Goal: Task Accomplishment & Management: Manage account settings

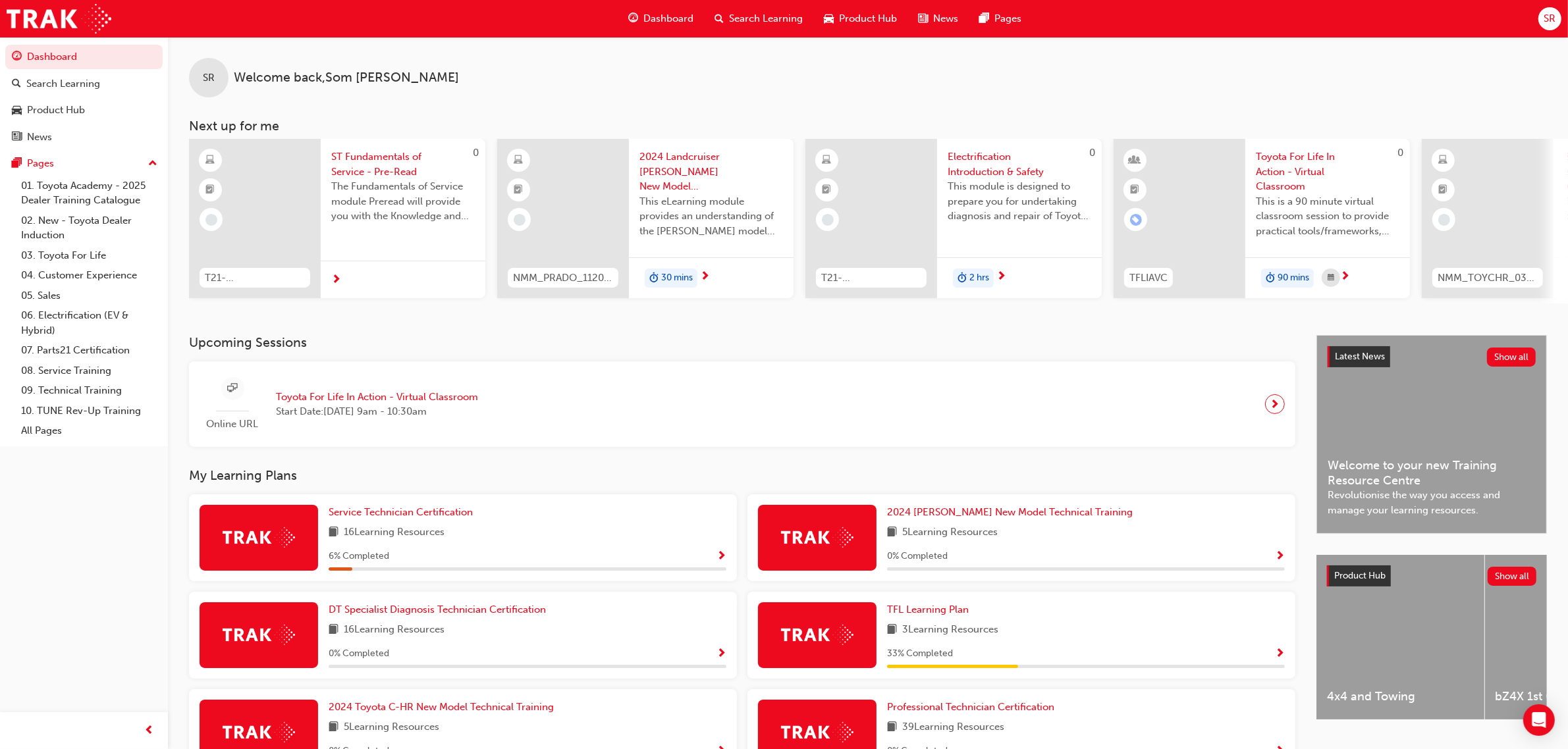
click at [1548, 27] on div "SR" at bounding box center [1549, 18] width 23 height 23
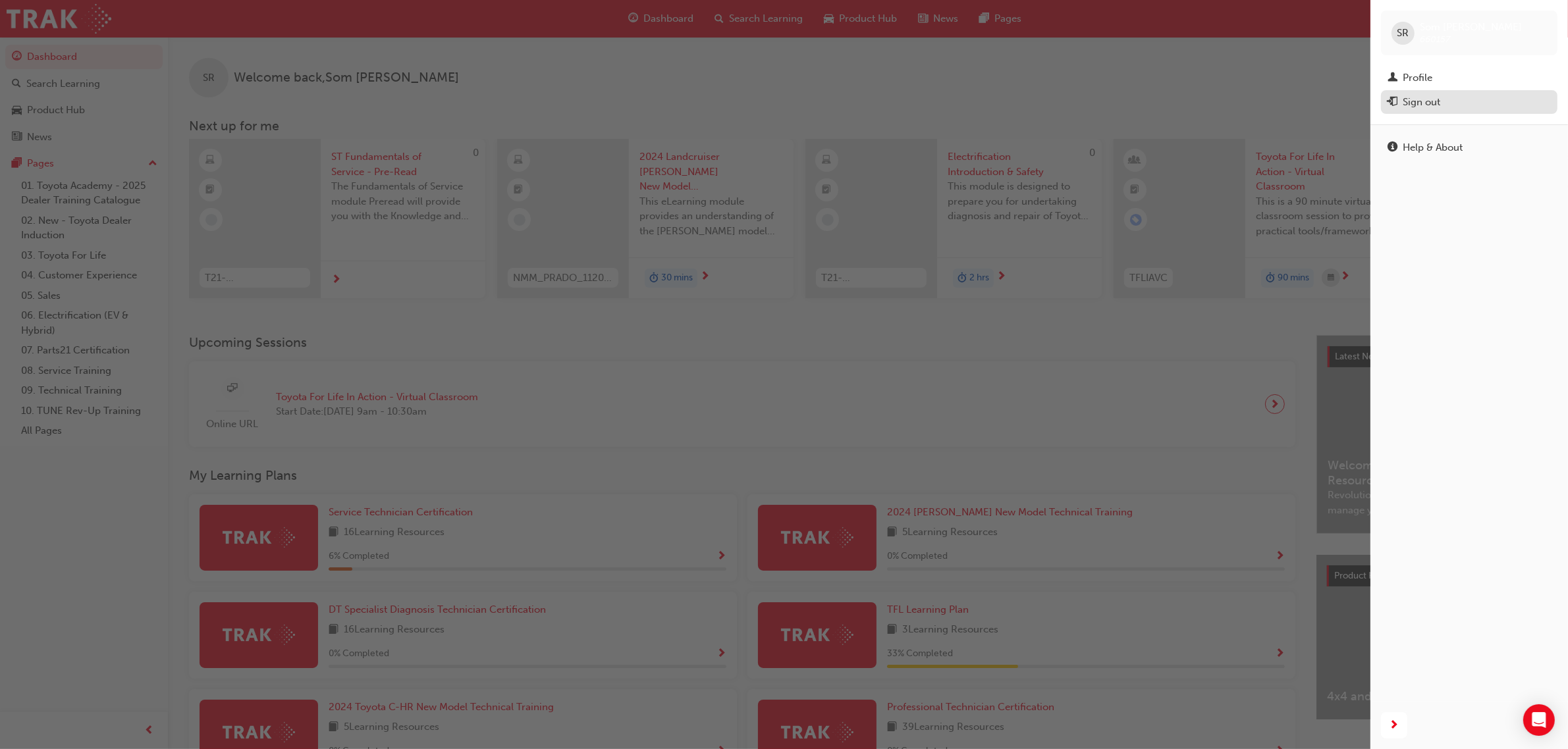
click at [1404, 103] on div "Sign out" at bounding box center [1421, 102] width 38 height 15
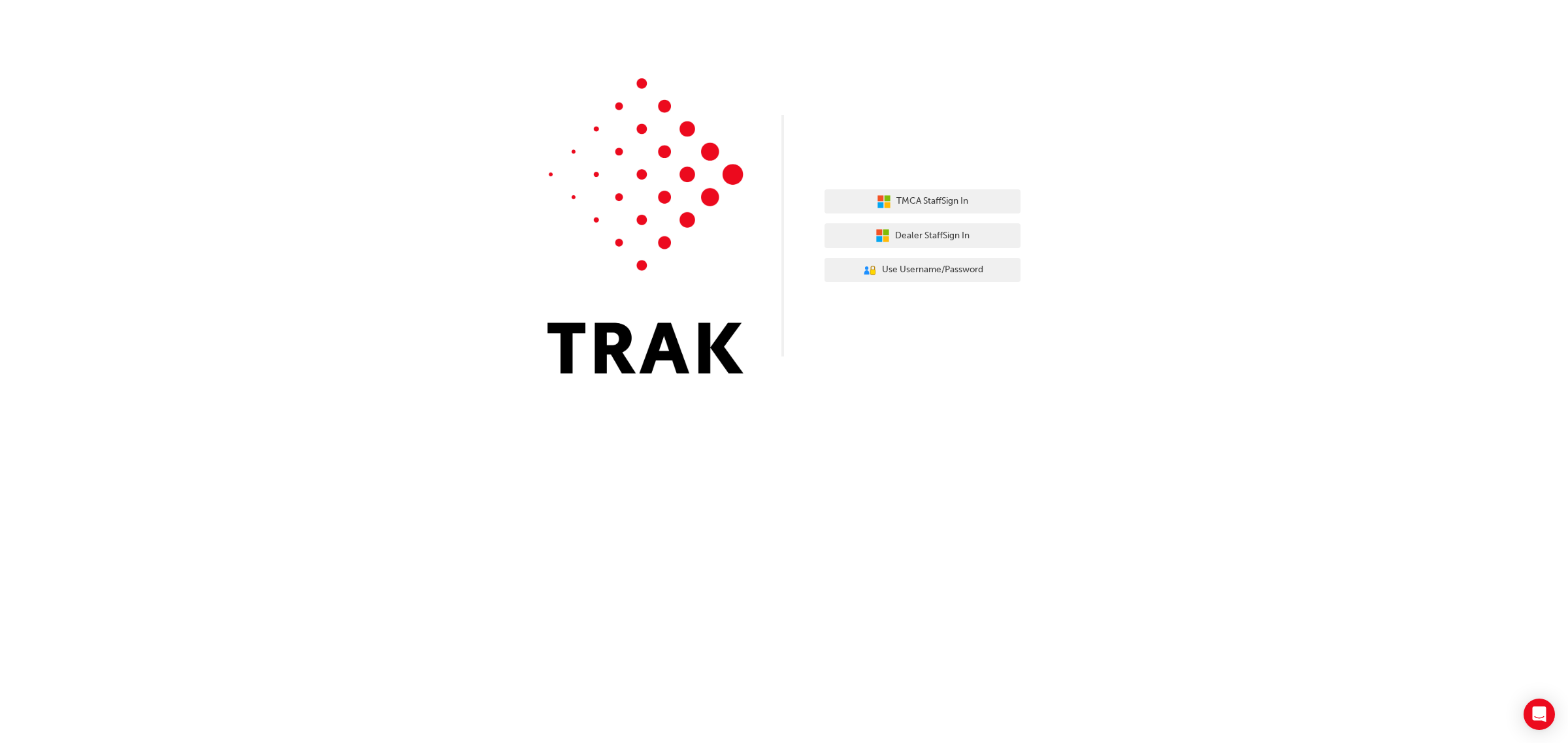
click at [413, 134] on div "TMCA Staff Sign In Dealer Staff Sign In User Authentication Icon - Blue Person,…" at bounding box center [784, 196] width 1568 height 393
